Goal: Navigation & Orientation: Go to known website

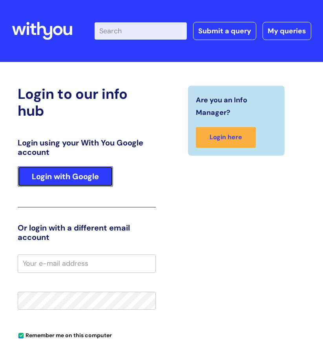
click at [55, 172] on link "Login with Google" at bounding box center [65, 176] width 95 height 20
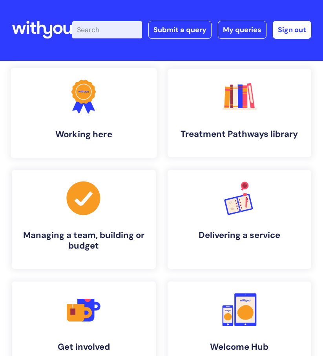
scroll to position [2, 0]
